Goal: Find specific page/section: Find specific page/section

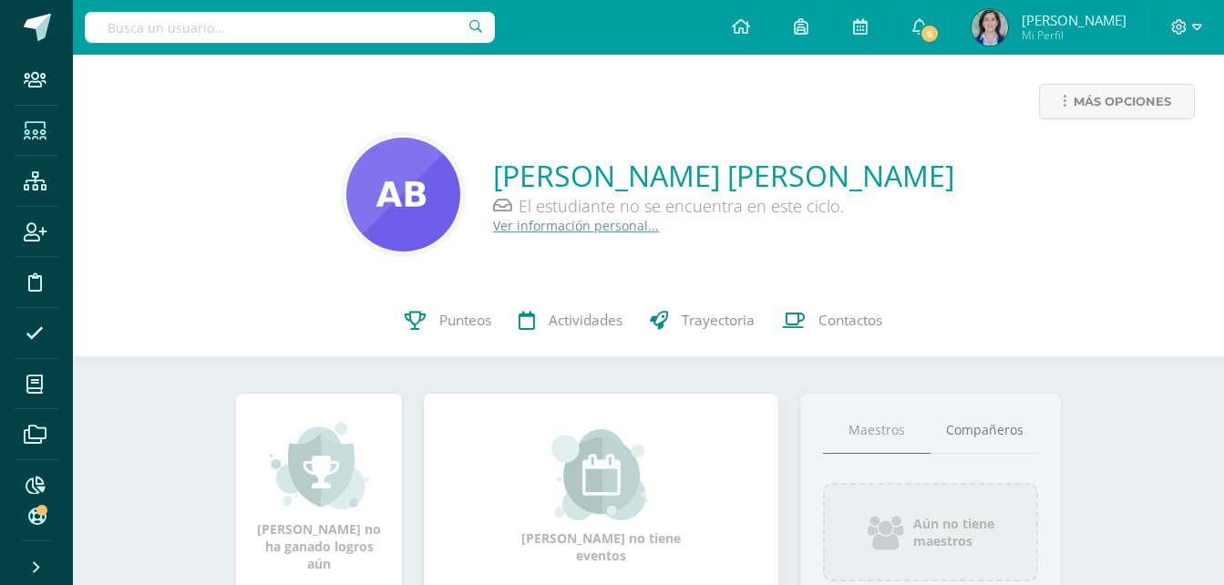
click at [35, 134] on icon at bounding box center [35, 131] width 23 height 18
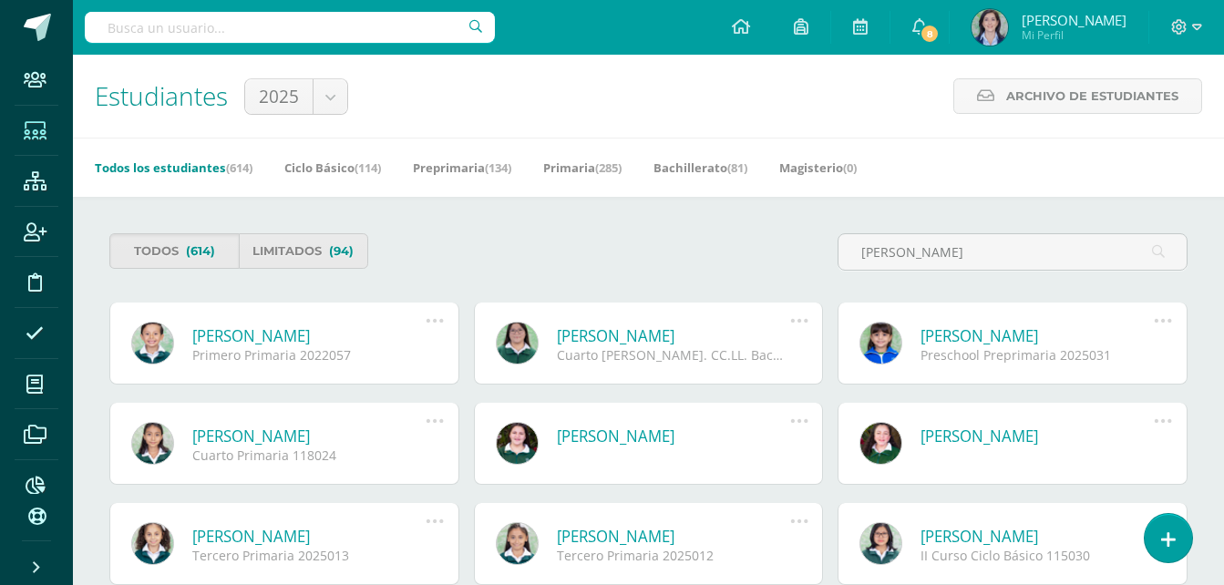
type input "argueta lorenzana"
click at [284, 339] on link "Alec André Argueta Lorenzana" at bounding box center [309, 335] width 234 height 21
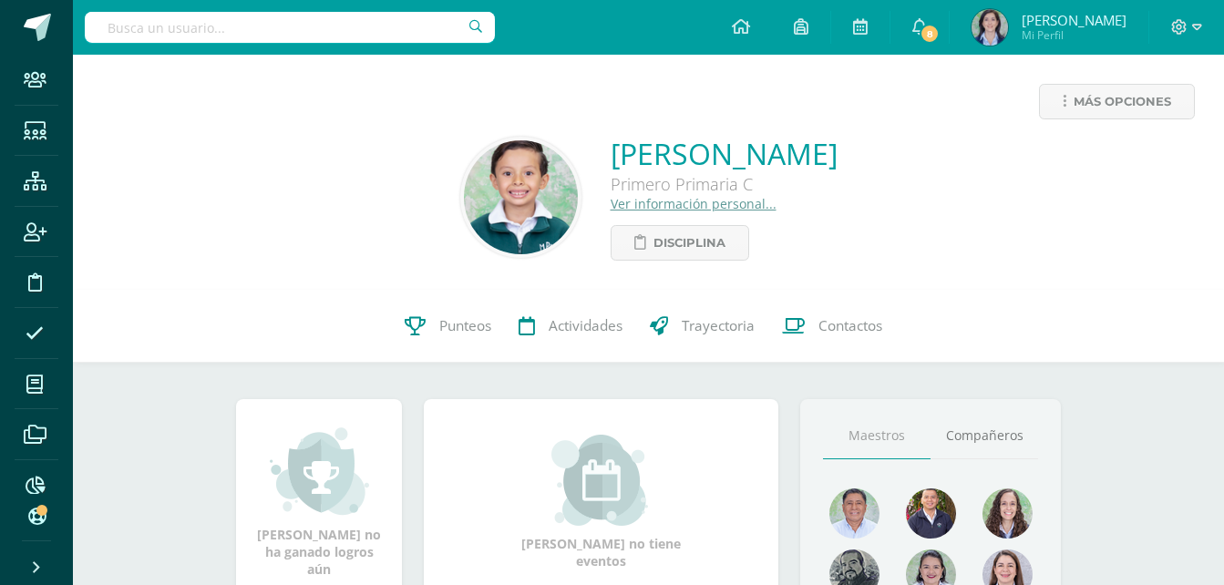
click at [614, 207] on link "Ver información personal..." at bounding box center [694, 203] width 166 height 17
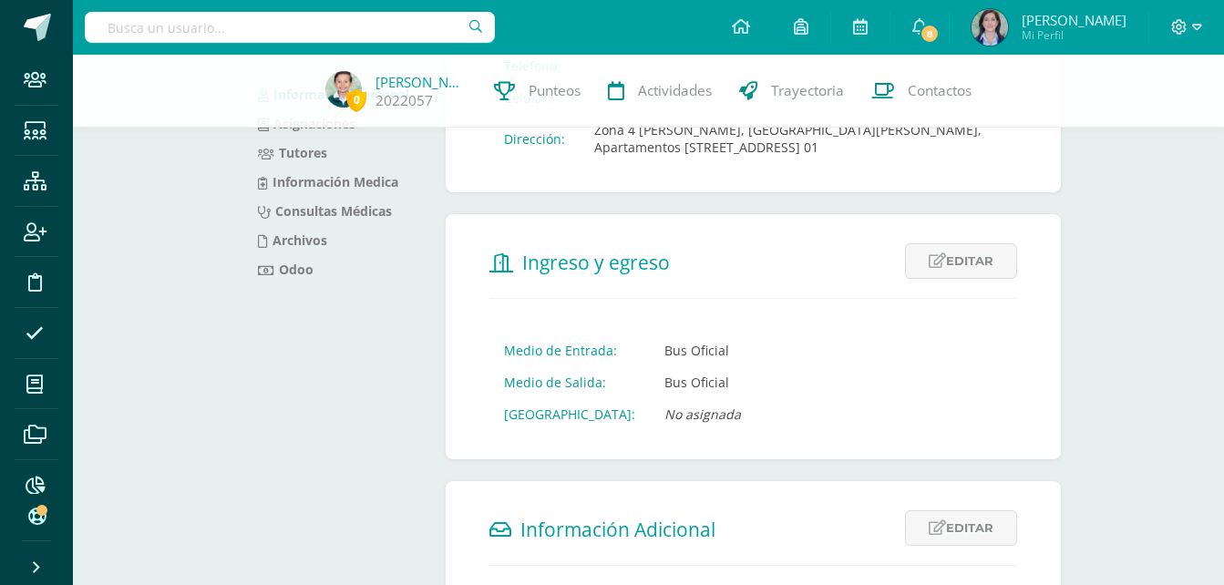
scroll to position [273, 0]
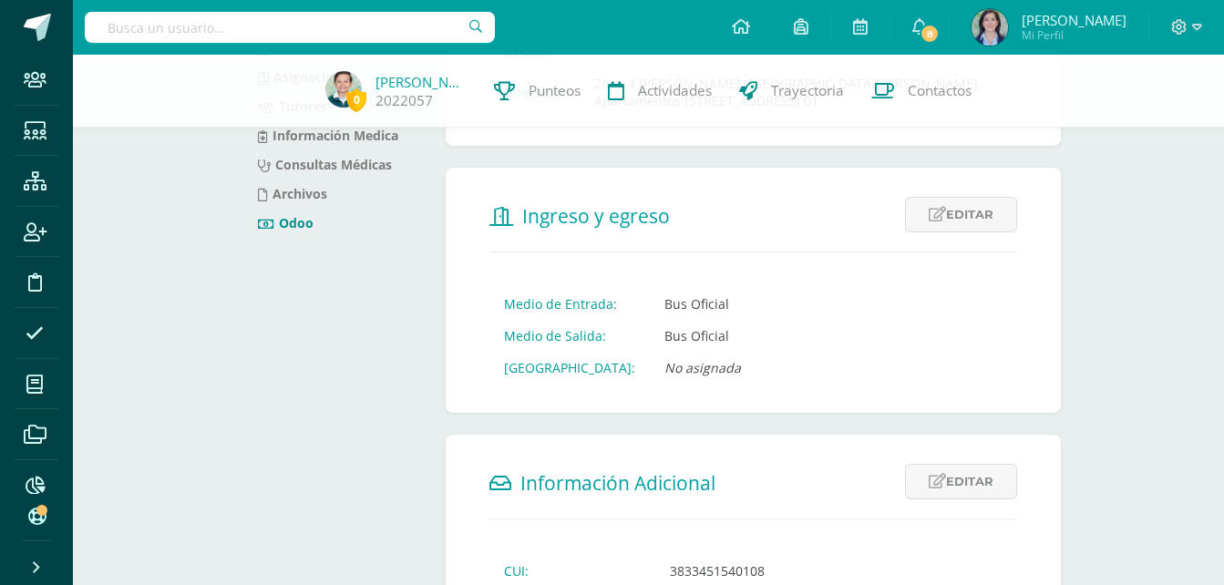
click at [294, 221] on link "Odoo" at bounding box center [286, 222] width 56 height 17
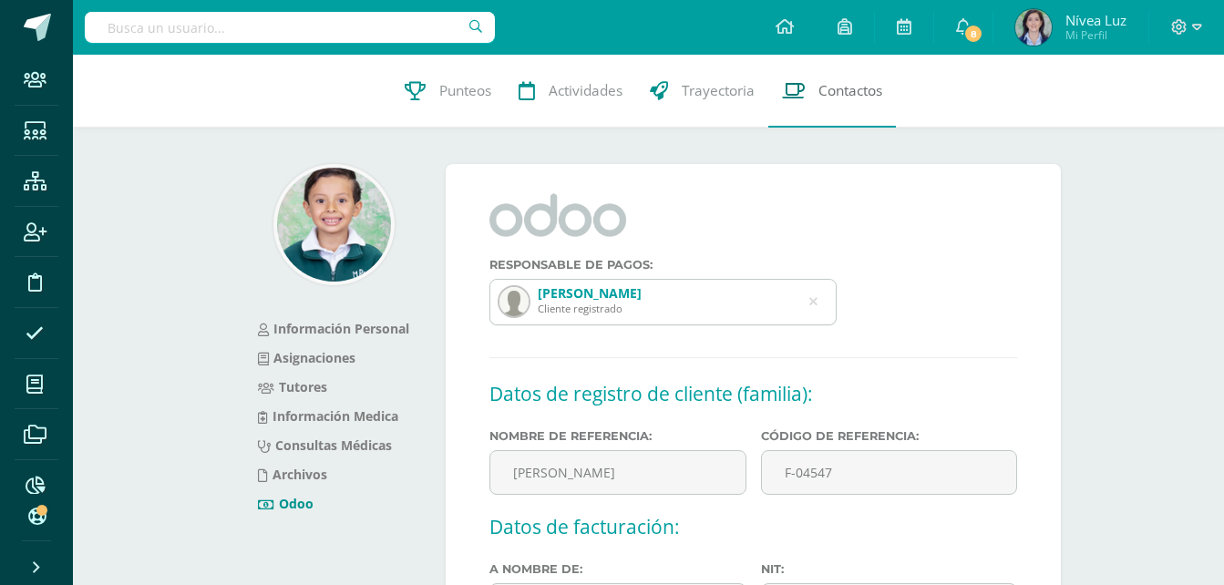
click at [850, 80] on link "Contactos" at bounding box center [833, 91] width 128 height 73
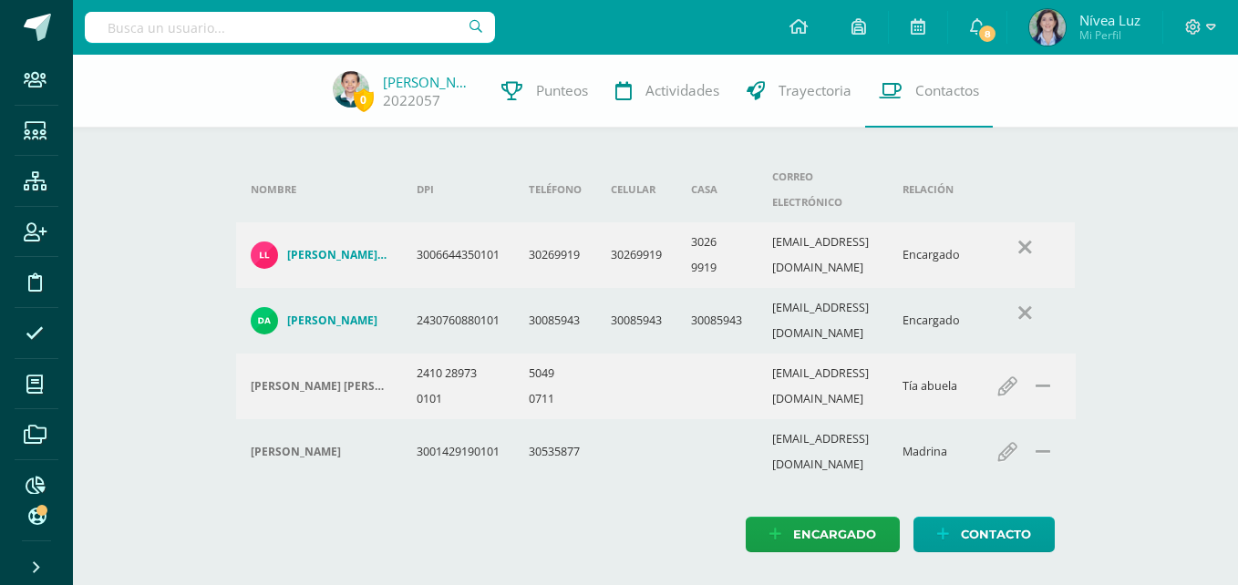
click at [322, 248] on h4 "[PERSON_NAME] De Los [PERSON_NAME]" at bounding box center [337, 255] width 100 height 15
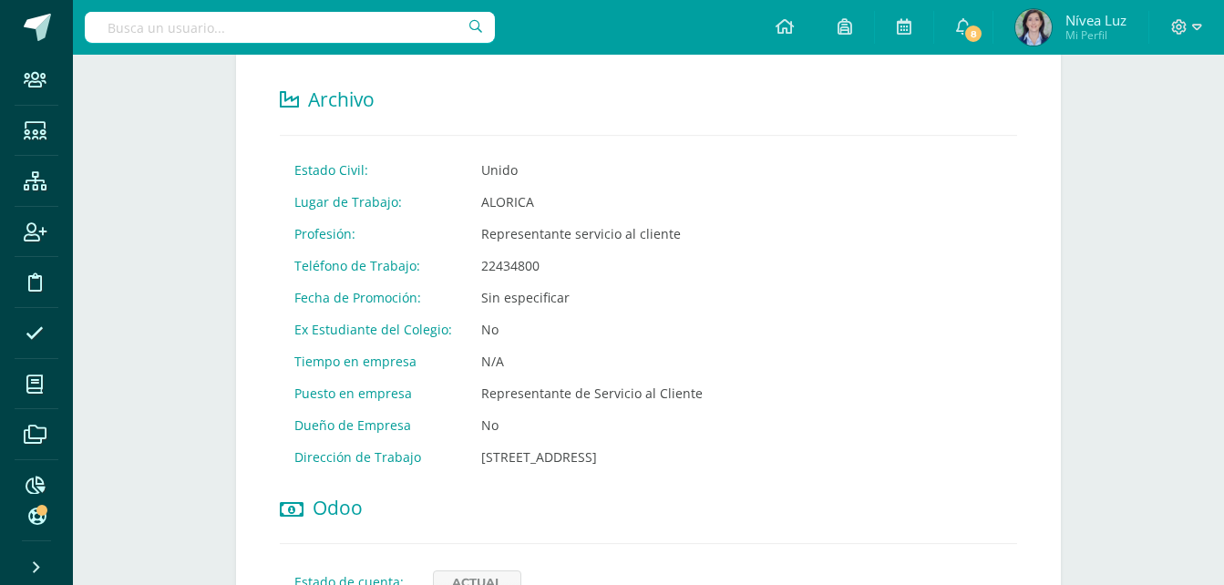
scroll to position [912, 0]
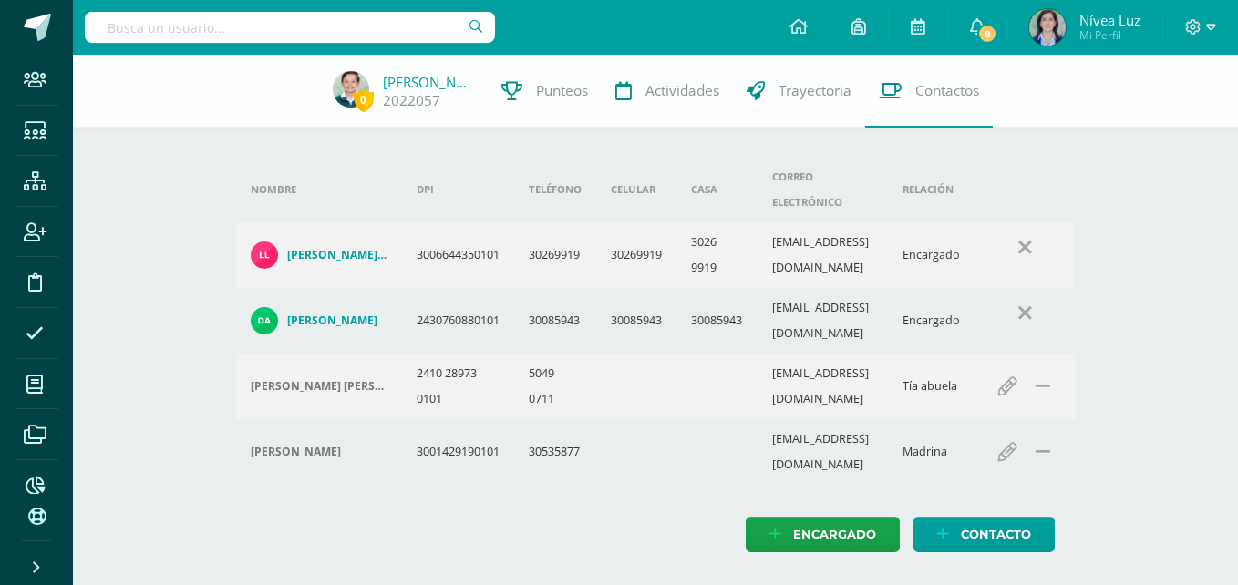
click at [322, 314] on h4 "Devin Argueta" at bounding box center [332, 321] width 90 height 15
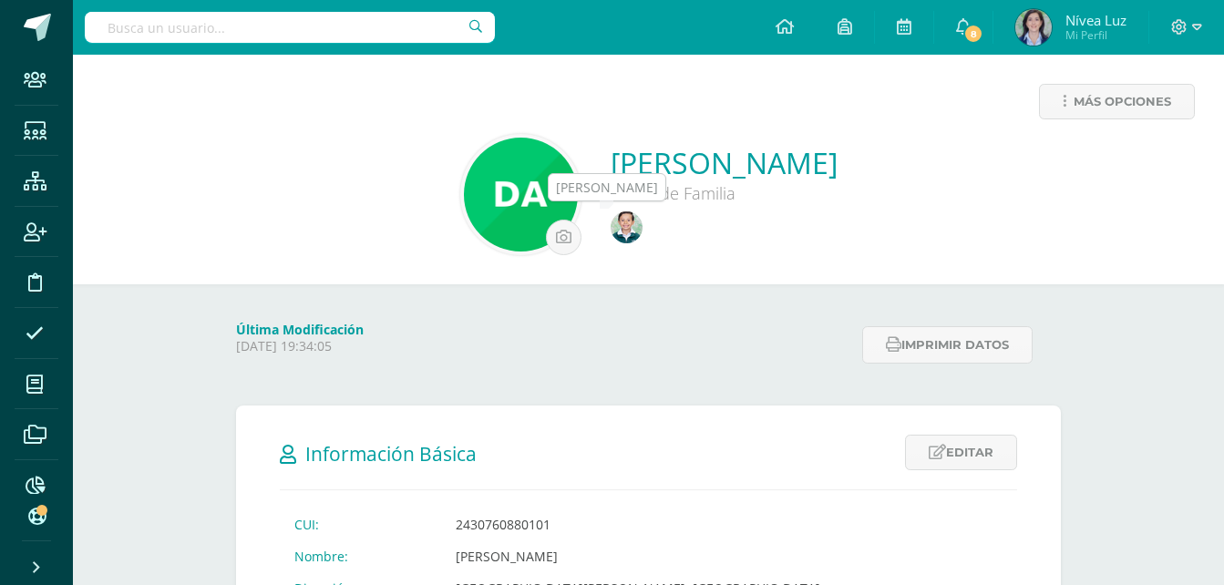
click at [637, 229] on img at bounding box center [627, 228] width 32 height 32
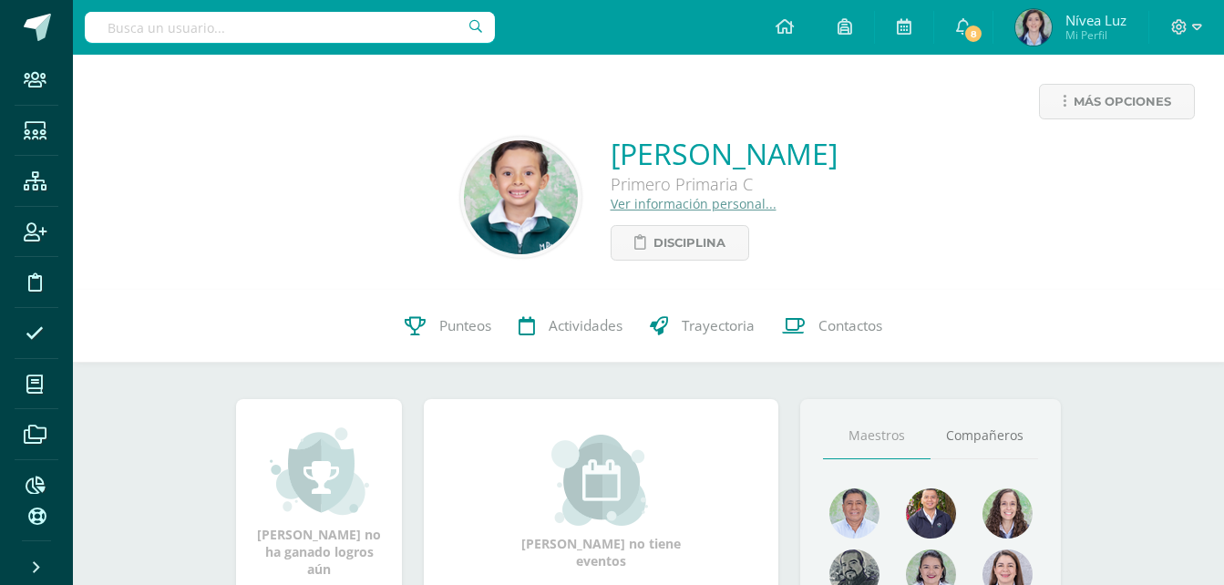
click at [611, 205] on link "Ver información personal..." at bounding box center [694, 203] width 166 height 17
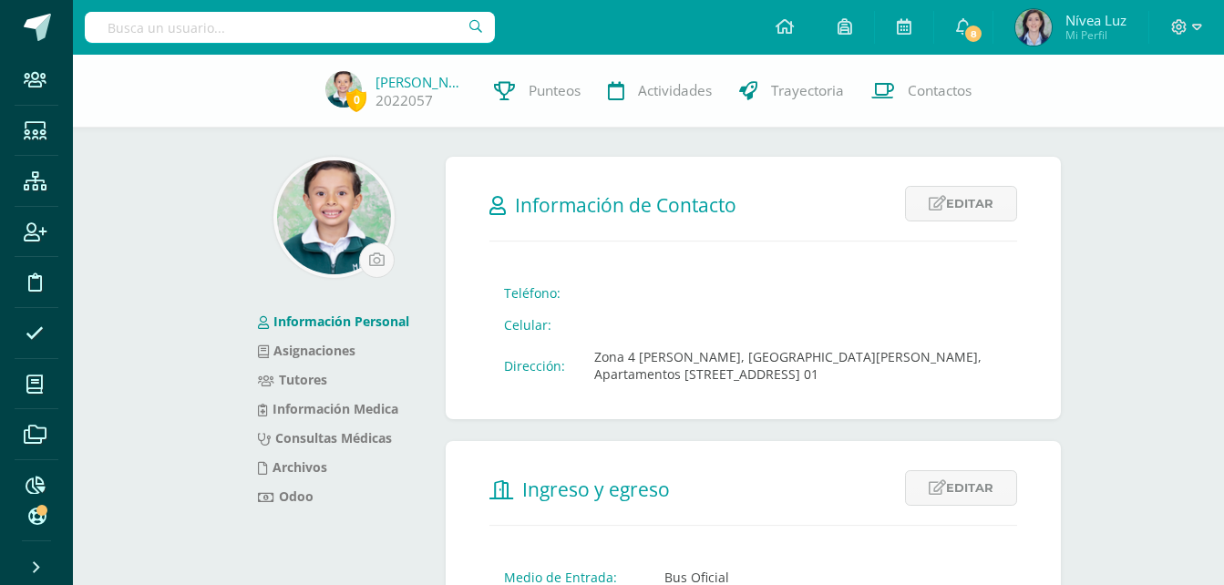
scroll to position [182, 0]
